Goal: Information Seeking & Learning: Learn about a topic

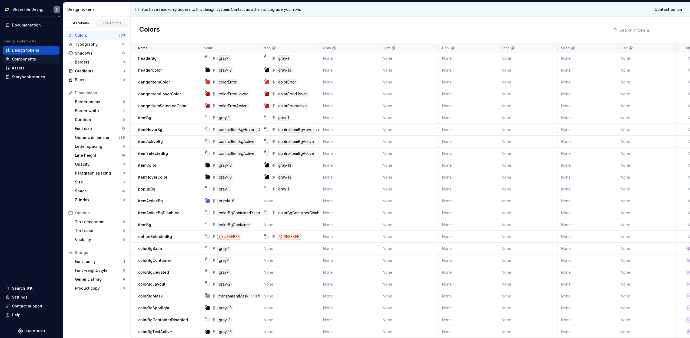
click at [21, 58] on div "Components" at bounding box center [24, 58] width 24 height 5
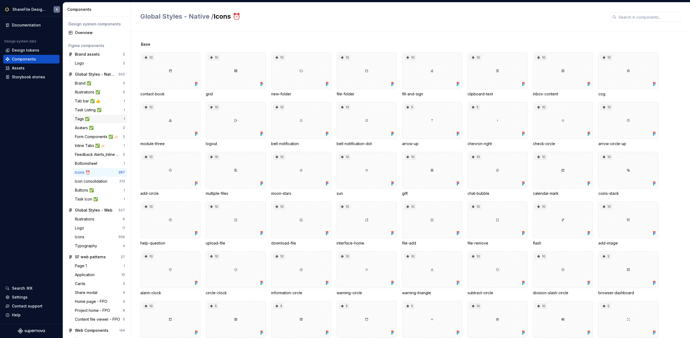
click at [84, 119] on div "Tags ✅" at bounding box center [83, 118] width 17 height 5
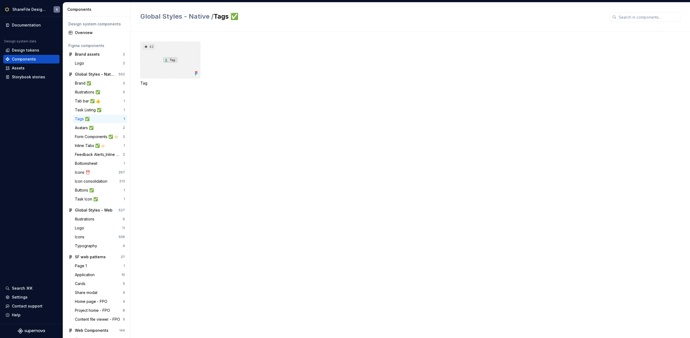
click at [175, 56] on div "42" at bounding box center [170, 60] width 60 height 37
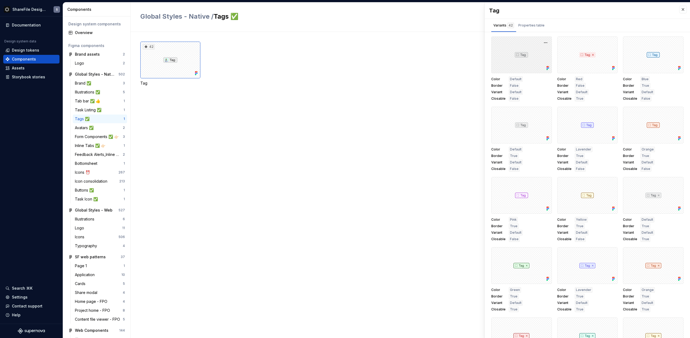
click at [516, 56] on div at bounding box center [521, 54] width 61 height 37
click at [528, 126] on div at bounding box center [521, 125] width 61 height 37
click at [542, 113] on button "button" at bounding box center [546, 113] width 8 height 8
click at [534, 123] on div "Open in [GEOGRAPHIC_DATA]" at bounding box center [525, 129] width 35 height 16
click at [521, 196] on div at bounding box center [521, 195] width 61 height 37
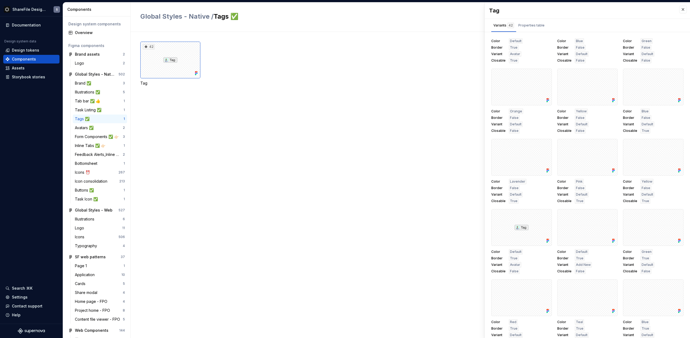
scroll to position [392, 0]
click at [519, 228] on div at bounding box center [521, 225] width 61 height 37
